Goal: Download file/media

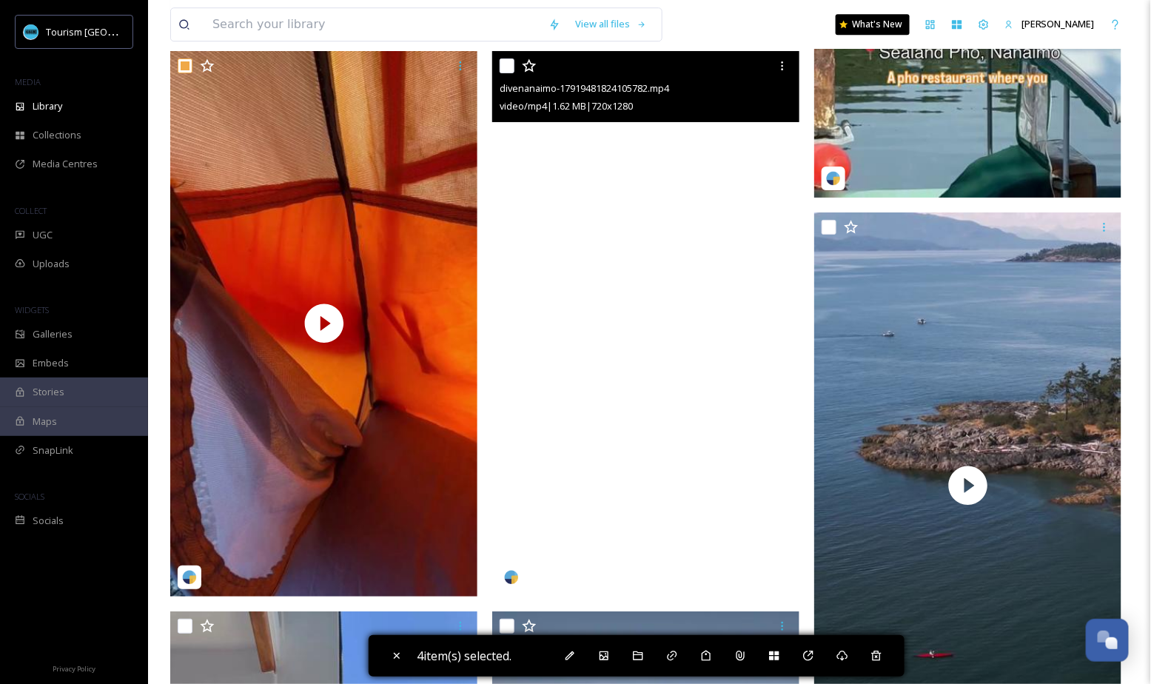
scroll to position [4809, 0]
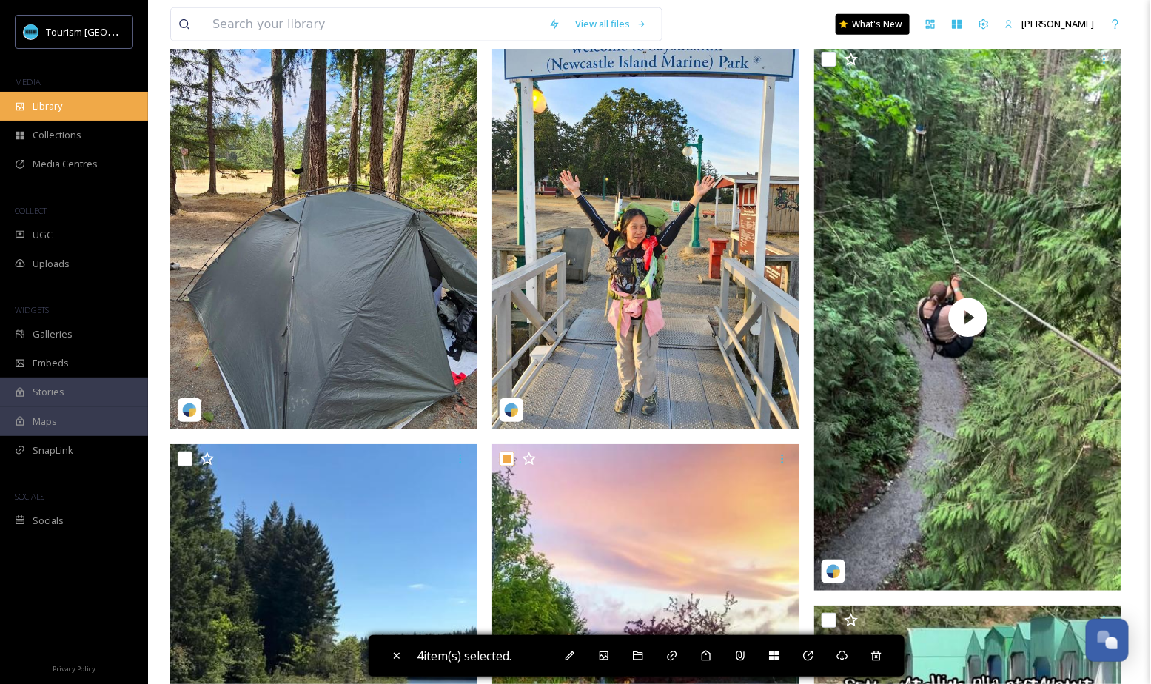
click at [89, 100] on div "Library" at bounding box center [74, 106] width 148 height 29
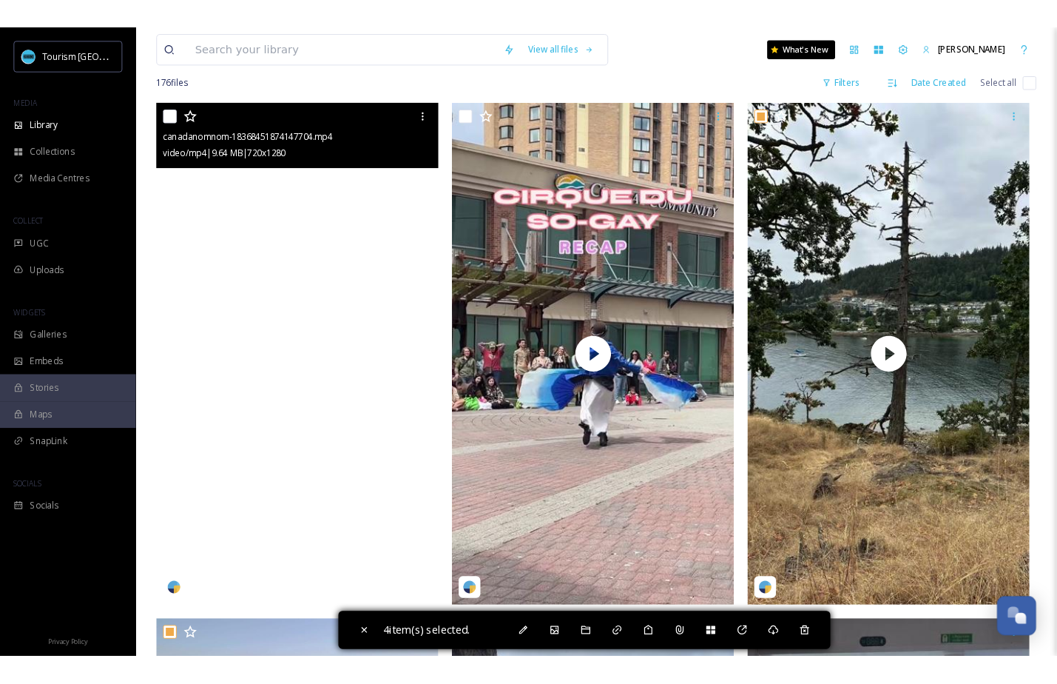
scroll to position [280, 0]
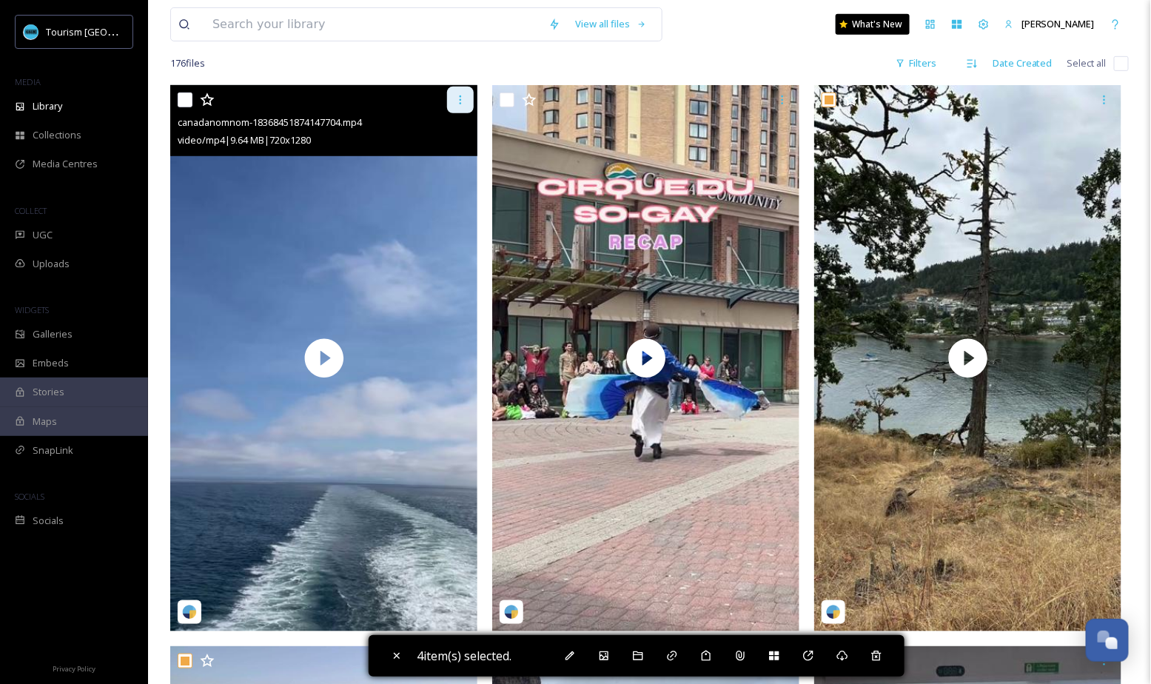
click at [467, 101] on div at bounding box center [460, 100] width 27 height 27
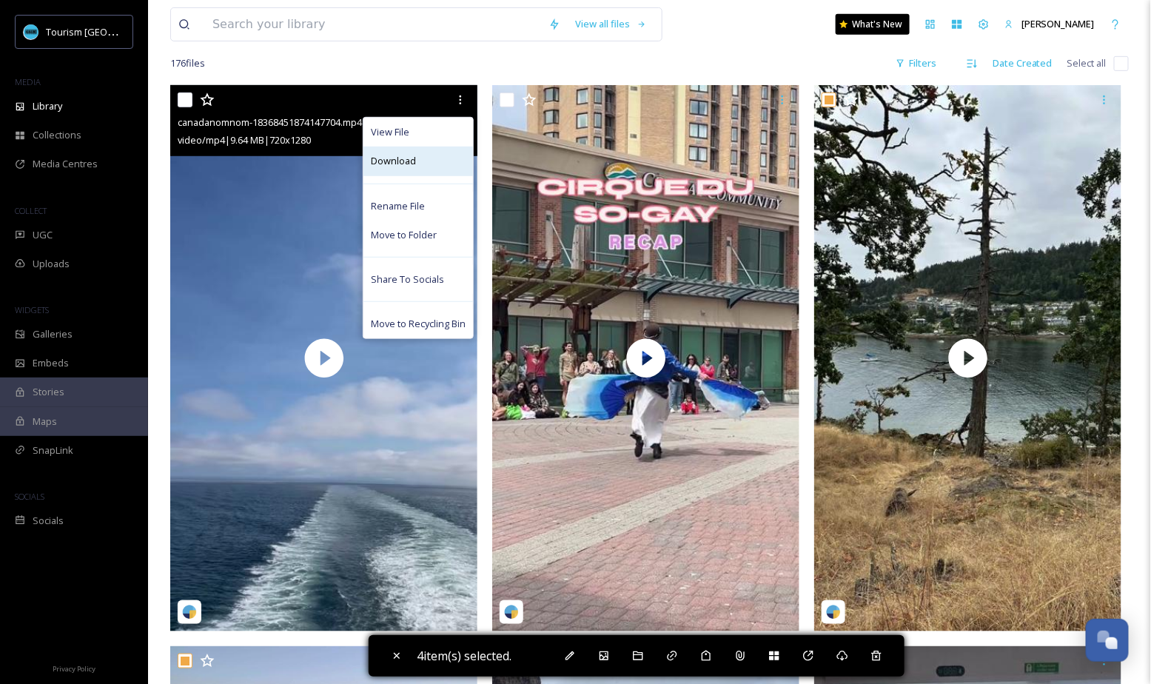
click at [433, 159] on div "Download" at bounding box center [418, 161] width 110 height 29
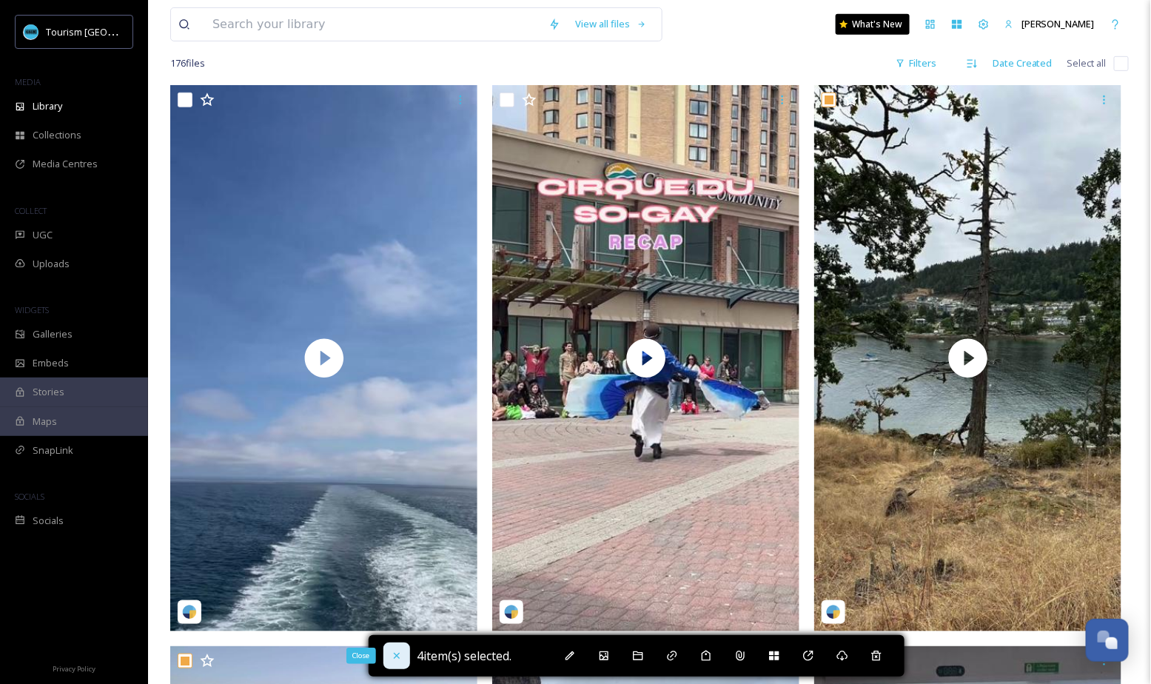
click at [391, 658] on icon at bounding box center [397, 656] width 12 height 12
checkbox input "false"
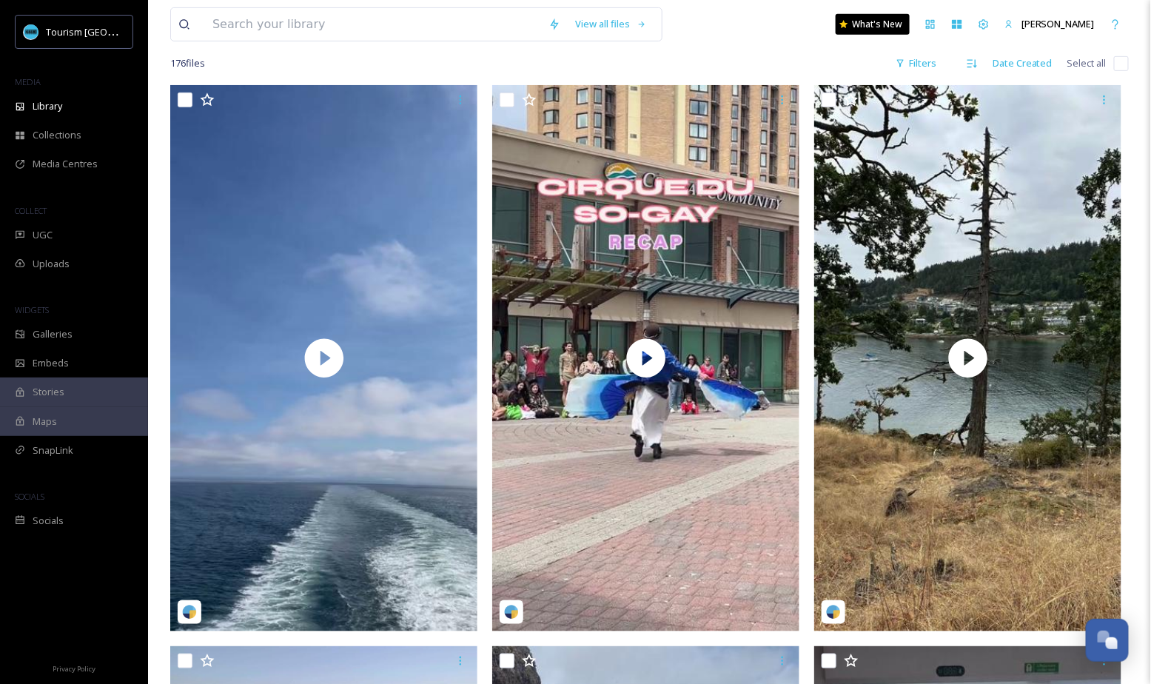
click at [610, 61] on div "176 file s Filters Date Created Select all" at bounding box center [649, 63] width 958 height 29
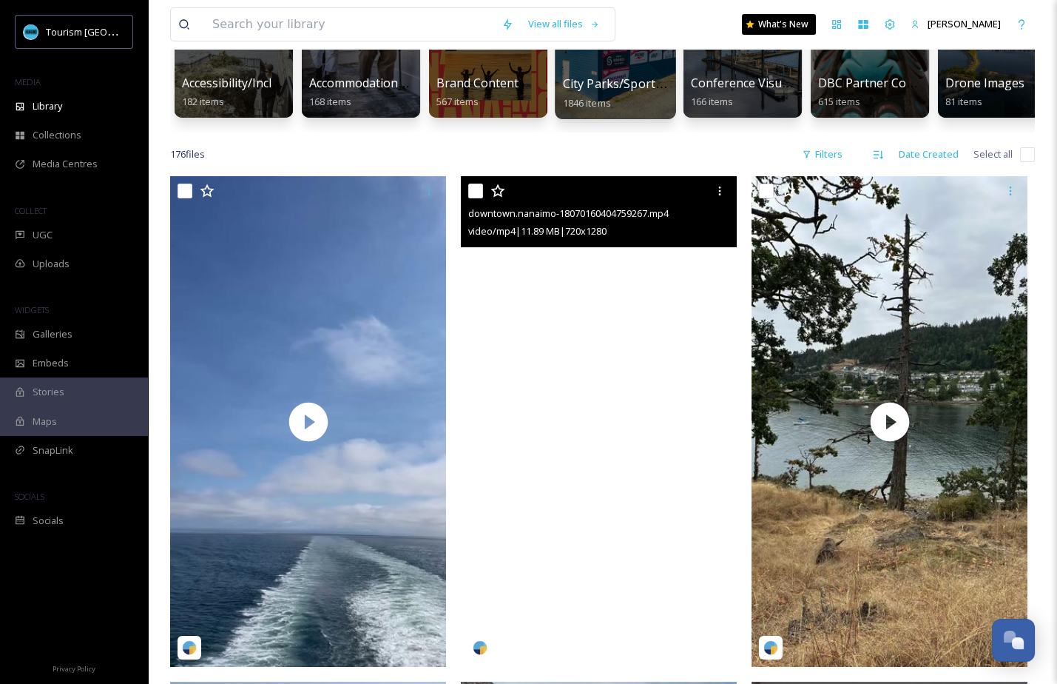
scroll to position [147, 0]
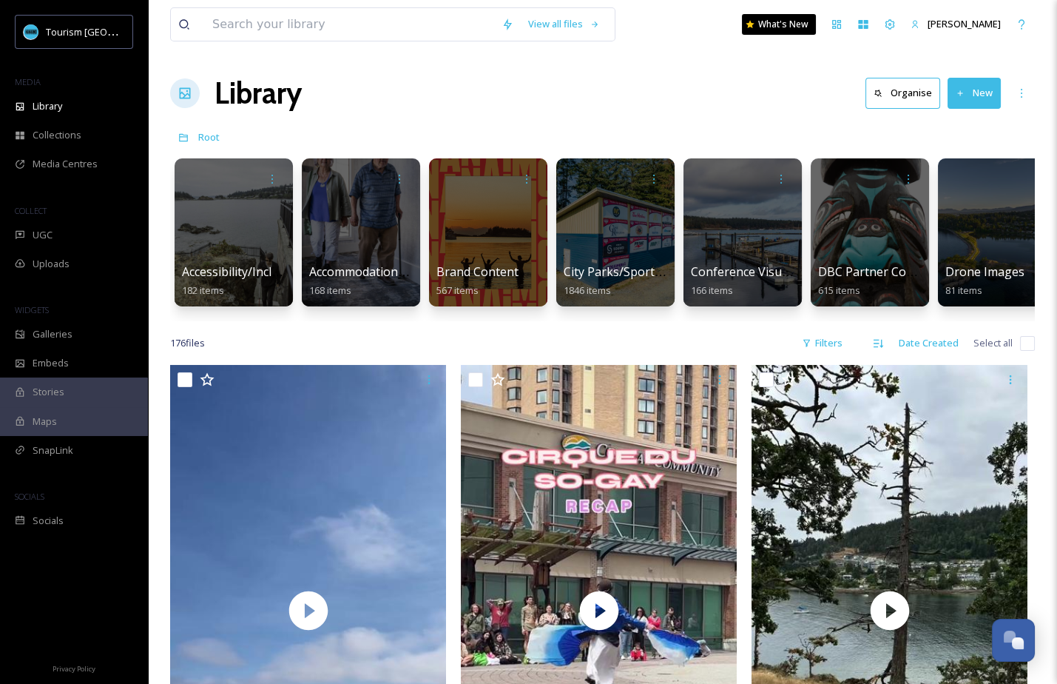
click at [559, 94] on div "Library Organise New" at bounding box center [602, 93] width 865 height 44
